Goal: Task Accomplishment & Management: Complete application form

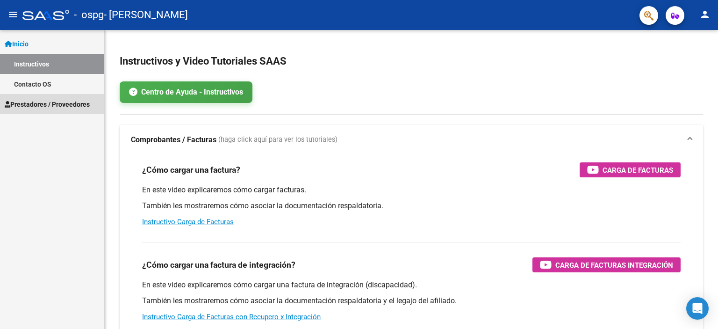
click at [55, 102] on span "Prestadores / Proveedores" at bounding box center [47, 104] width 85 height 10
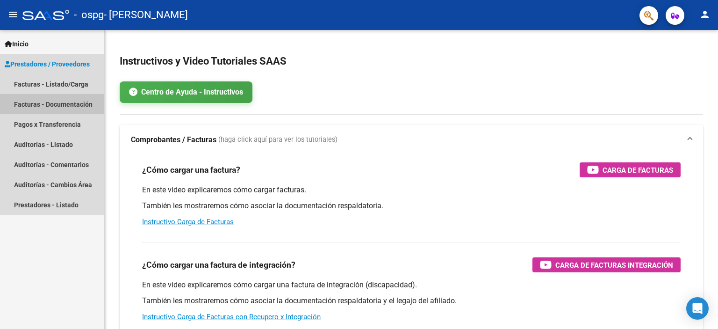
click at [35, 101] on link "Facturas - Documentación" at bounding box center [52, 104] width 104 height 20
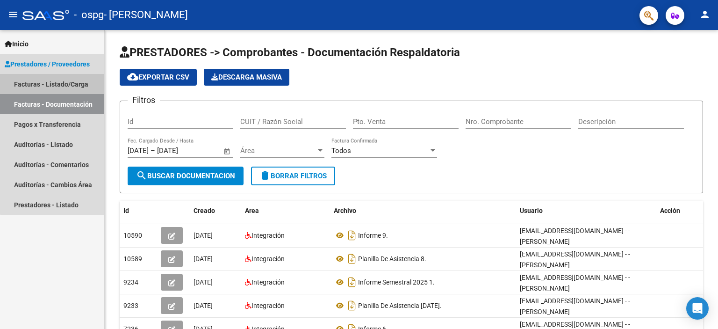
click at [78, 80] on link "Facturas - Listado/Carga" at bounding box center [52, 84] width 104 height 20
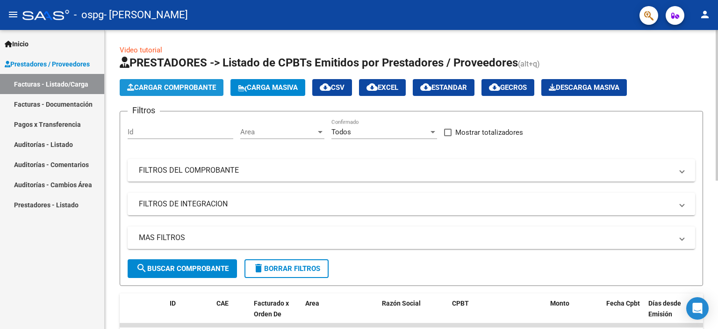
click at [174, 89] on span "Cargar Comprobante" at bounding box center [171, 87] width 89 height 8
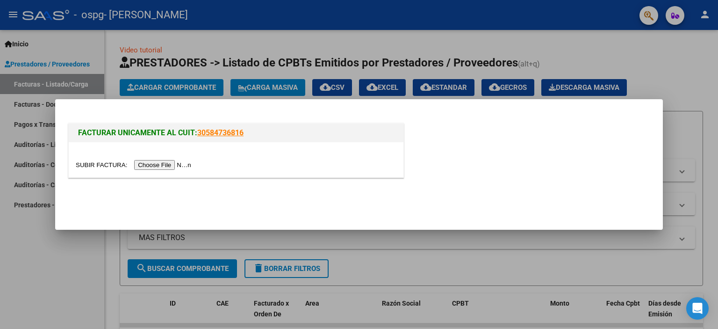
click at [160, 165] on input "file" at bounding box center [135, 165] width 118 height 10
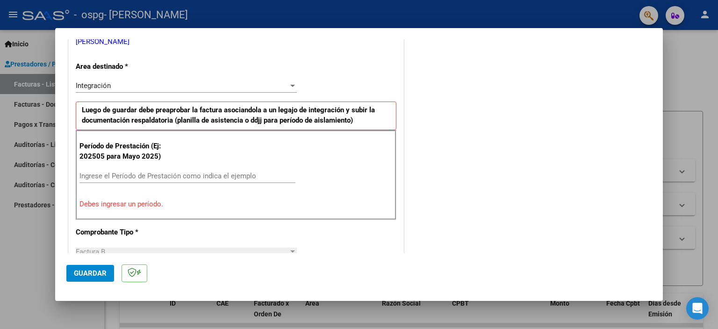
scroll to position [200, 0]
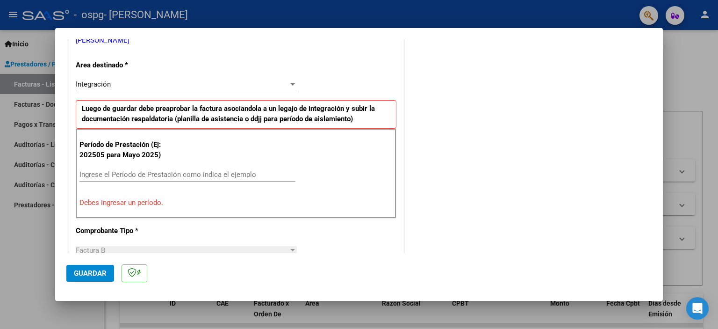
click at [97, 176] on input "Ingrese el Período de Prestación como indica el ejemplo" at bounding box center [187, 174] width 216 height 8
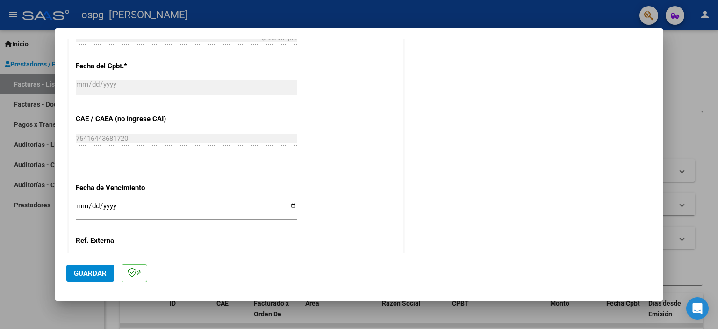
scroll to position [574, 0]
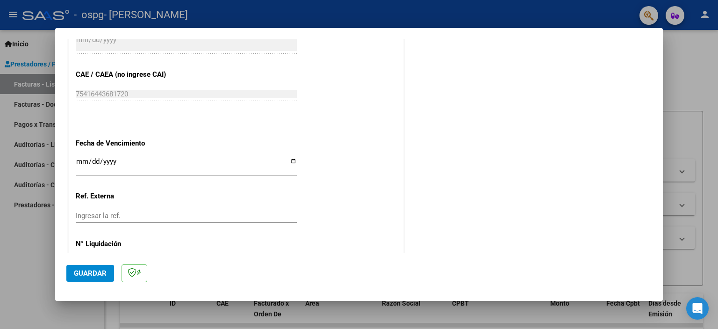
type input "202509"
click at [291, 160] on input "Ingresar la fecha" at bounding box center [186, 165] width 221 height 15
type input "[DATE]"
click at [77, 276] on span "Guardar" at bounding box center [90, 273] width 33 height 8
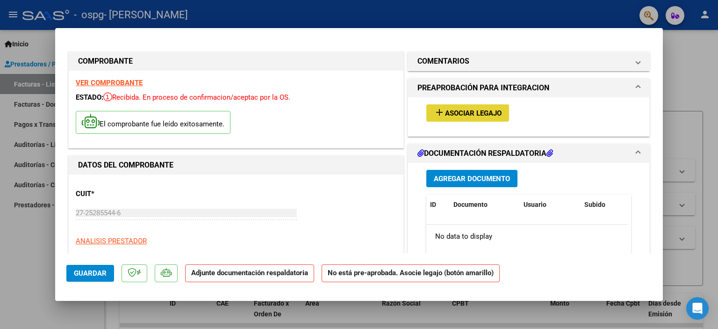
click at [473, 117] on button "add Asociar Legajo" at bounding box center [467, 112] width 83 height 17
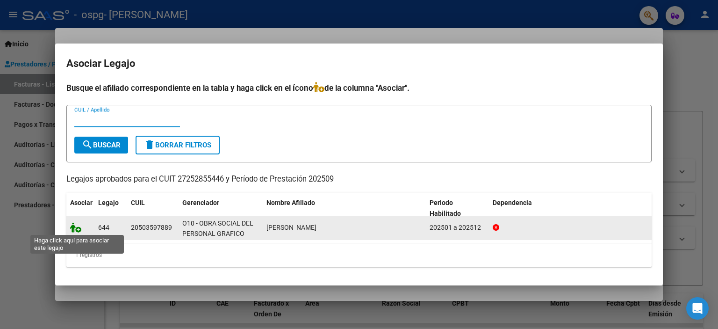
click at [73, 226] on icon at bounding box center [75, 227] width 11 height 10
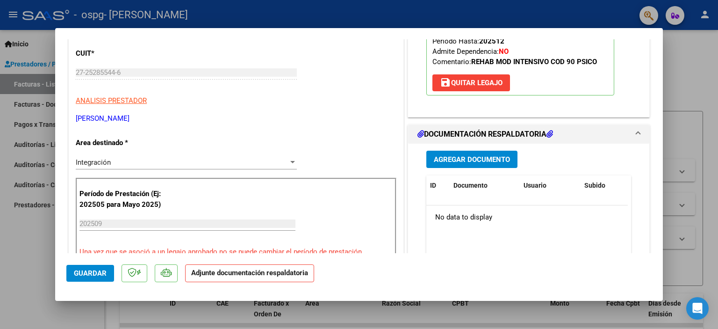
scroll to position [187, 0]
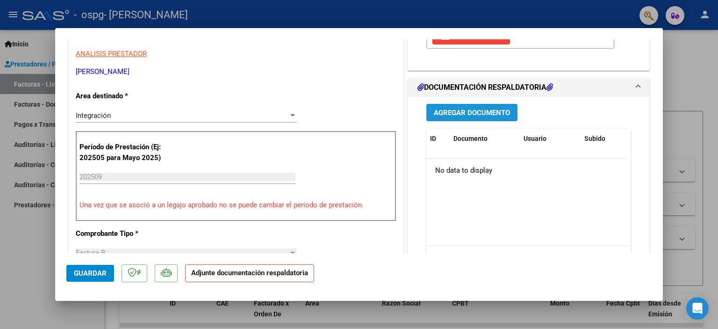
click at [489, 112] on span "Agregar Documento" at bounding box center [472, 112] width 76 height 8
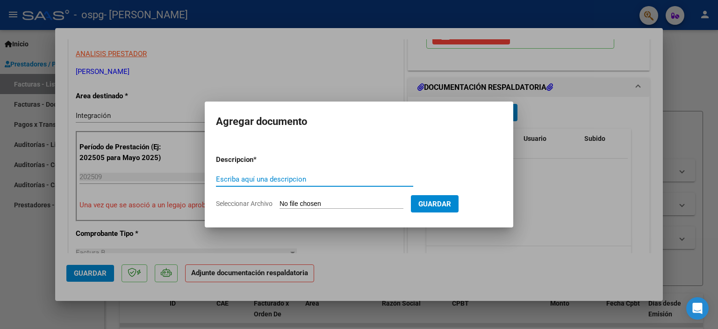
click at [252, 175] on input "Escriba aquí una descripcion" at bounding box center [314, 179] width 197 height 8
type input "Informe 10/2025."
click at [277, 198] on form "Descripcion * Informe 10/2025. Escriba aquí una descripcion Seleccionar Archivo…" at bounding box center [359, 181] width 286 height 68
click at [238, 200] on span "Seleccionar Archivo" at bounding box center [244, 203] width 57 height 7
click at [280, 200] on input "Seleccionar Archivo" at bounding box center [342, 204] width 124 height 9
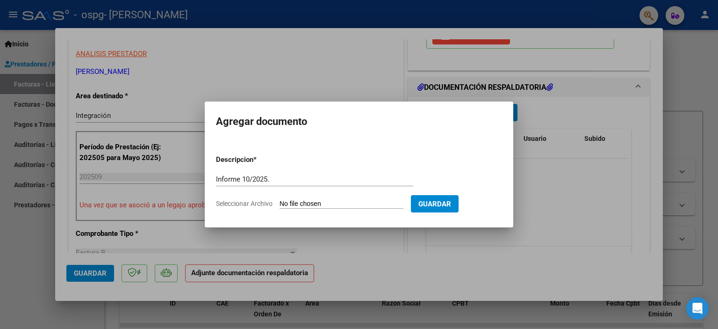
type input "C:\fakepath\Informe [PERSON_NAME] - 9..pdf"
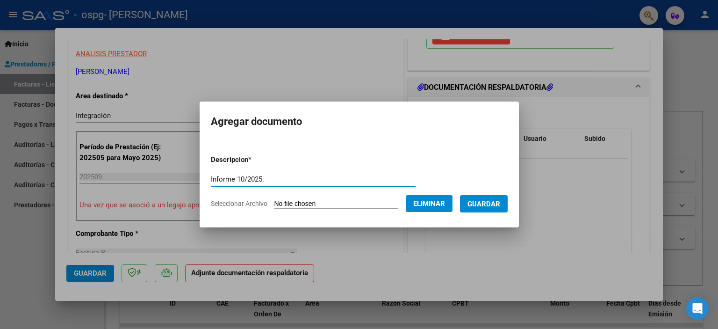
click at [239, 179] on input "Informe 10/2025." at bounding box center [313, 179] width 205 height 8
click at [237, 179] on input "Informe 10/2025." at bounding box center [313, 179] width 205 height 8
type input "Informe 9/2025."
click at [482, 203] on span "Guardar" at bounding box center [483, 204] width 33 height 8
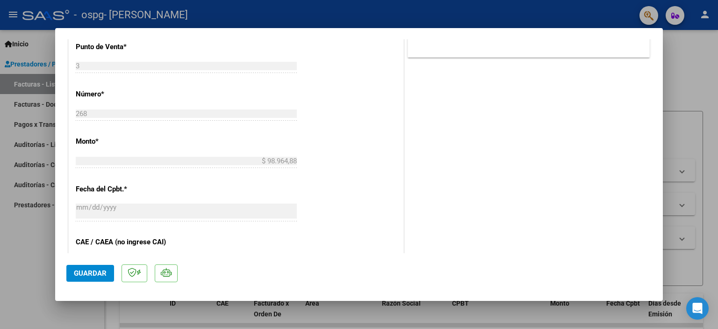
scroll to position [622, 0]
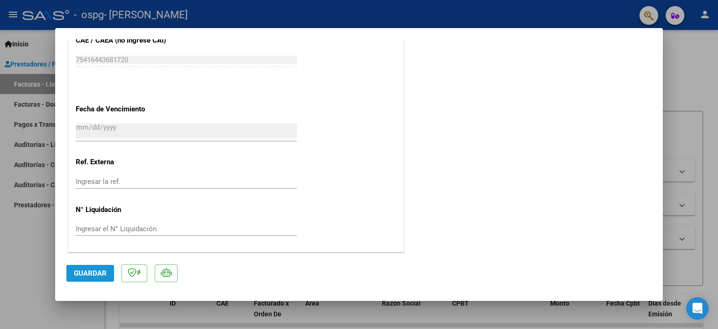
click at [101, 276] on span "Guardar" at bounding box center [90, 273] width 33 height 8
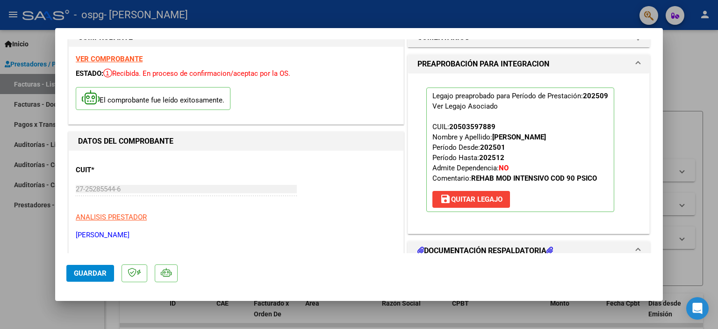
scroll to position [0, 0]
